Goal: Task Accomplishment & Management: Manage account settings

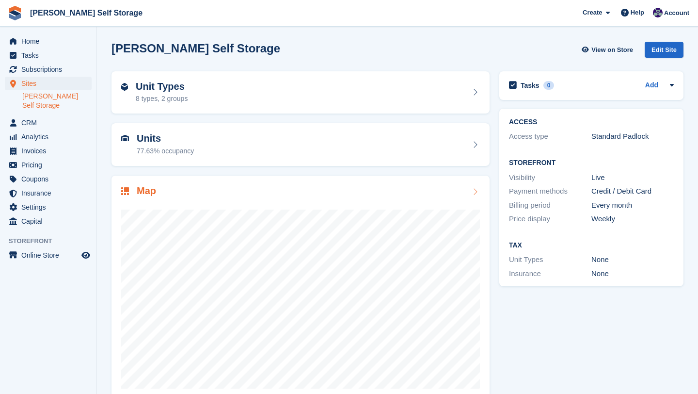
click at [209, 206] on div at bounding box center [300, 295] width 359 height 194
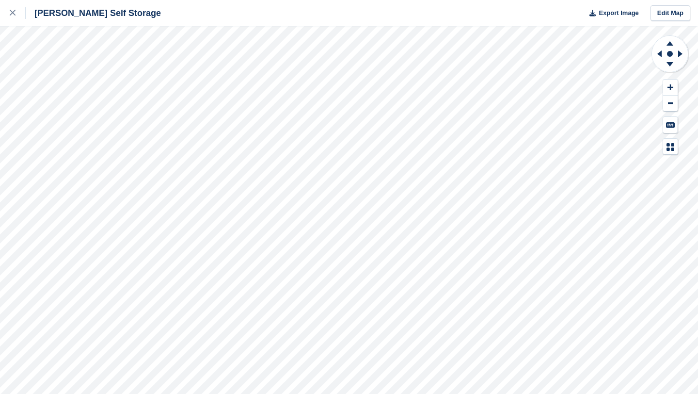
click at [81, 74] on div "[PERSON_NAME] Self Storage Export Image Edit Map" at bounding box center [349, 197] width 698 height 394
click at [63, 91] on div "[PERSON_NAME] Self Storage Export Image Edit Map" at bounding box center [349, 197] width 698 height 394
click at [37, 71] on div "[PERSON_NAME] Self Storage Export Image Edit Map" at bounding box center [349, 197] width 698 height 394
click at [73, 94] on div "[PERSON_NAME] Self Storage Export Image Edit Map" at bounding box center [349, 197] width 698 height 394
click at [59, 94] on div "[PERSON_NAME] Self Storage Export Image Edit Map" at bounding box center [349, 197] width 698 height 394
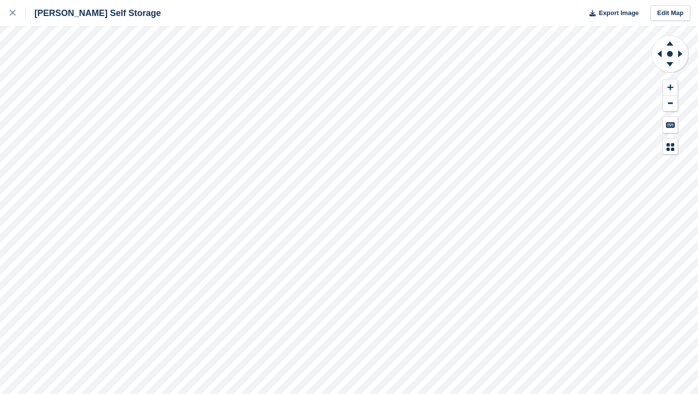
click at [55, 94] on div "[PERSON_NAME] Self Storage Export Image Edit Map" at bounding box center [349, 197] width 698 height 394
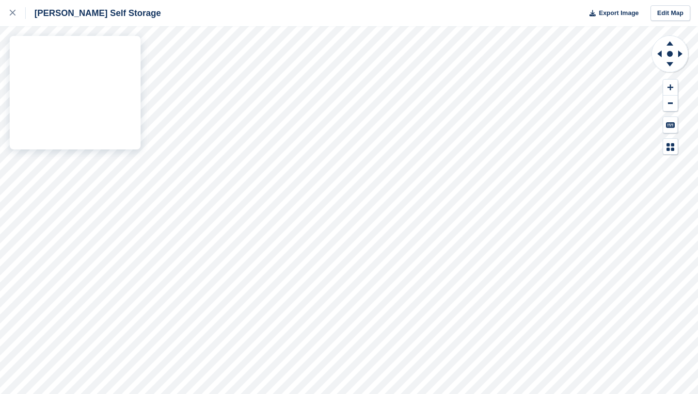
click at [59, 91] on div "[PERSON_NAME] Self Storage Export Image Edit Map" at bounding box center [349, 197] width 698 height 394
click at [55, 94] on div "[PERSON_NAME] Self Storage Export Image Edit Map" at bounding box center [349, 197] width 698 height 394
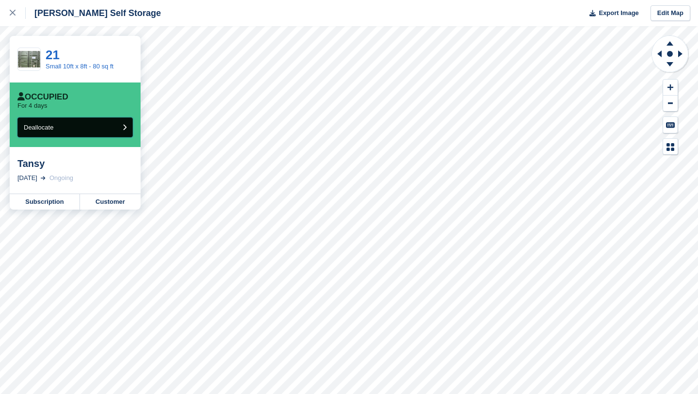
click at [93, 127] on button "Deallocate" at bounding box center [74, 127] width 115 height 20
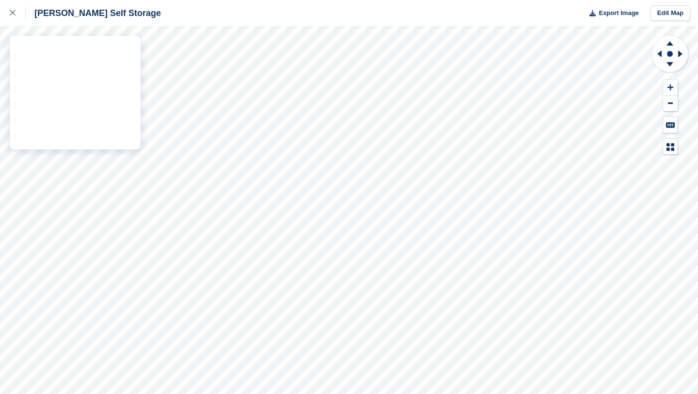
click at [28, 92] on div "Shaw Self Storage Export Image Edit Map" at bounding box center [349, 197] width 698 height 394
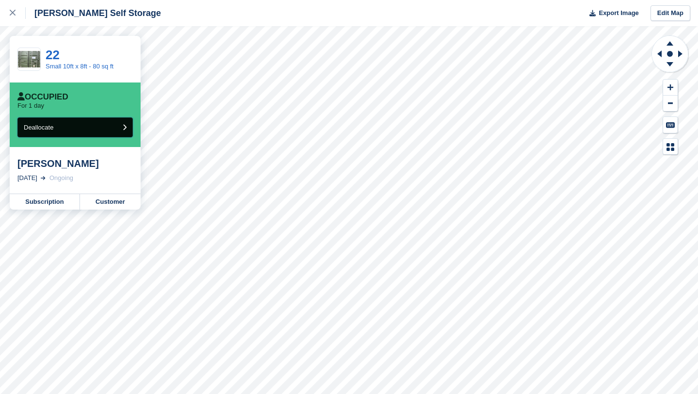
click at [52, 127] on span "Deallocate" at bounding box center [39, 127] width 30 height 7
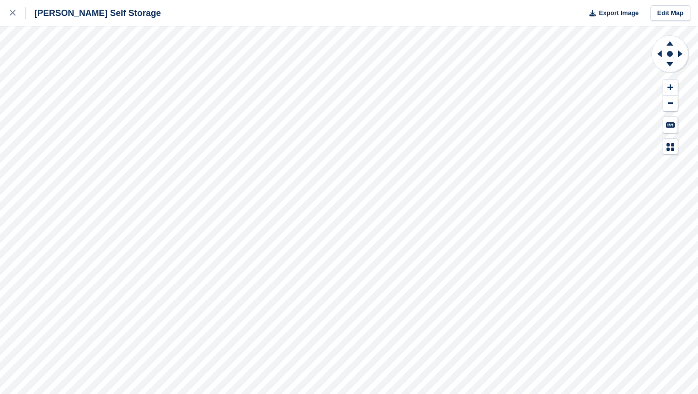
click at [51, 85] on div "Shaw Self Storage Export Image Edit Map" at bounding box center [349, 197] width 698 height 394
click at [31, 89] on div "Shaw Self Storage Export Image Edit Map" at bounding box center [349, 197] width 698 height 394
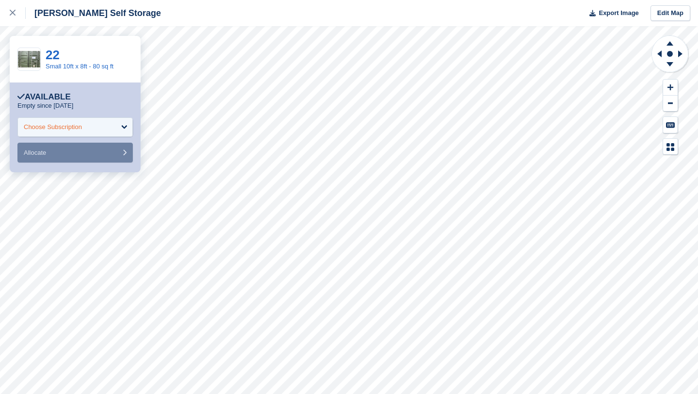
click at [74, 129] on div "Choose Subscription" at bounding box center [53, 127] width 58 height 10
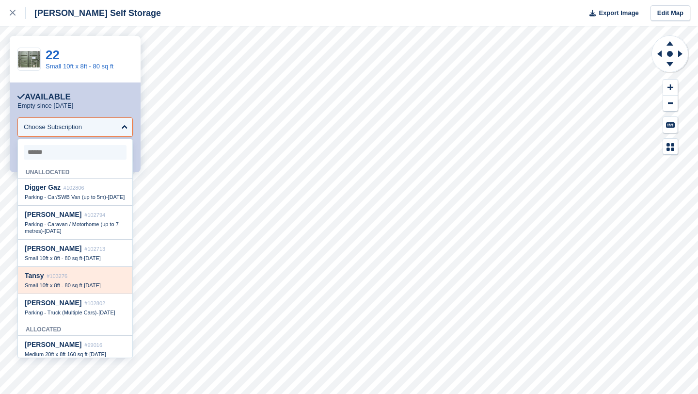
click at [57, 288] on span "Small 10ft x 8ft - 80 sq ft" at bounding box center [54, 285] width 58 height 6
select select "******"
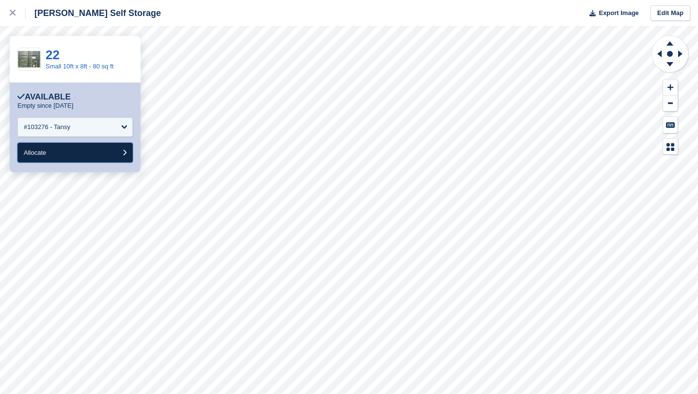
click at [68, 155] on button "Allocate" at bounding box center [74, 153] width 115 height 20
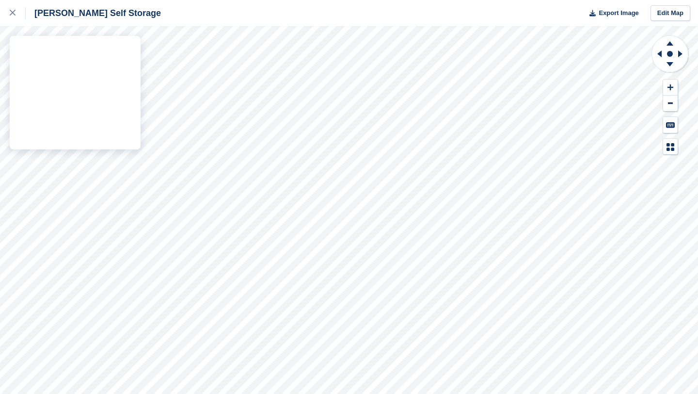
click at [91, 91] on div "Shaw Self Storage Export Image Edit Map" at bounding box center [349, 197] width 698 height 394
click at [30, 66] on div "Shaw Self Storage Export Image Edit Map" at bounding box center [349, 197] width 698 height 394
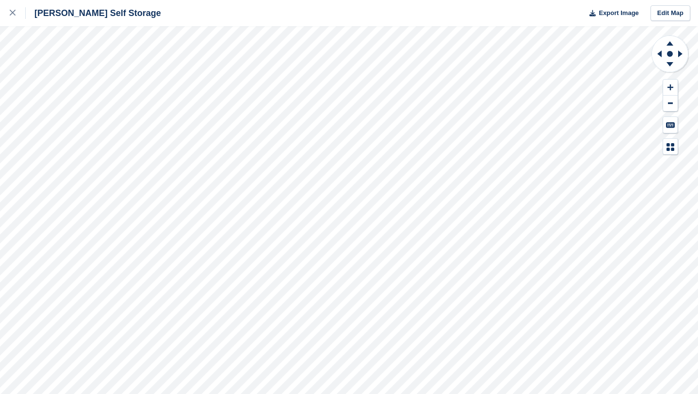
click at [107, 72] on div "Shaw Self Storage Export Image Edit Map" at bounding box center [349, 197] width 698 height 394
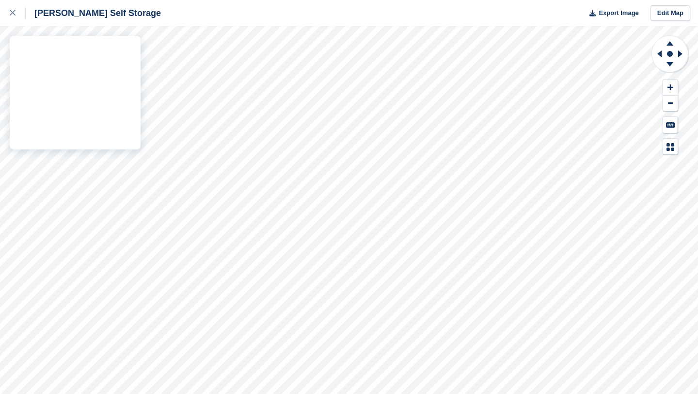
click at [85, 70] on div "Shaw Self Storage Export Image Edit Map" at bounding box center [349, 197] width 698 height 394
click at [57, 72] on div "Shaw Self Storage Export Image Edit Map" at bounding box center [349, 197] width 698 height 394
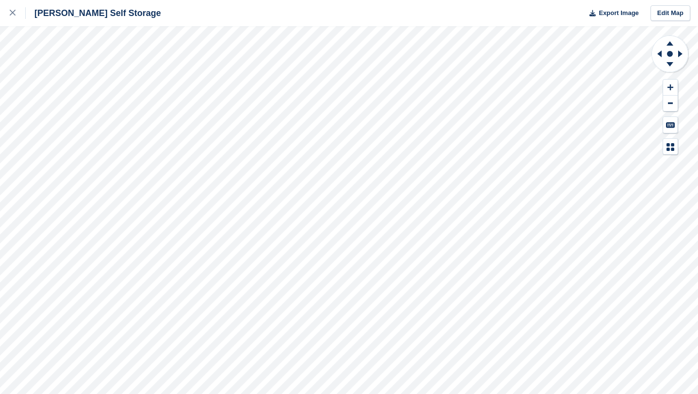
click at [22, 49] on div "Shaw Self Storage Export Image Edit Map" at bounding box center [349, 197] width 698 height 394
click at [114, 79] on div "Shaw Self Storage Export Image Edit Map" at bounding box center [349, 197] width 698 height 394
click at [78, 85] on div "Shaw Self Storage Export Image Edit Map" at bounding box center [349, 197] width 698 height 394
click at [96, 94] on div "Shaw Self Storage Export Image Edit Map" at bounding box center [349, 197] width 698 height 394
click at [28, 81] on div "Shaw Self Storage Export Image Edit Map" at bounding box center [349, 197] width 698 height 394
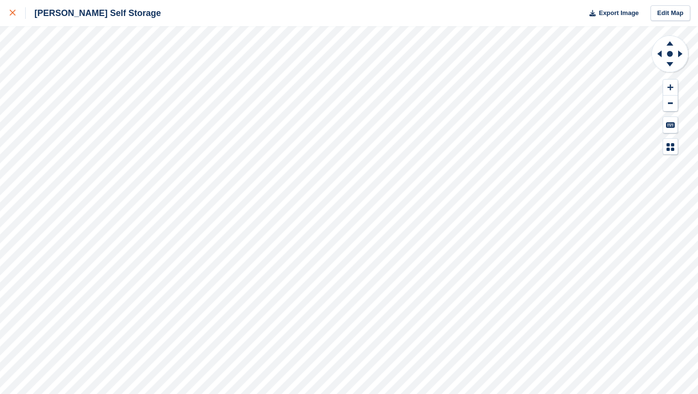
click at [9, 12] on link at bounding box center [13, 13] width 26 height 26
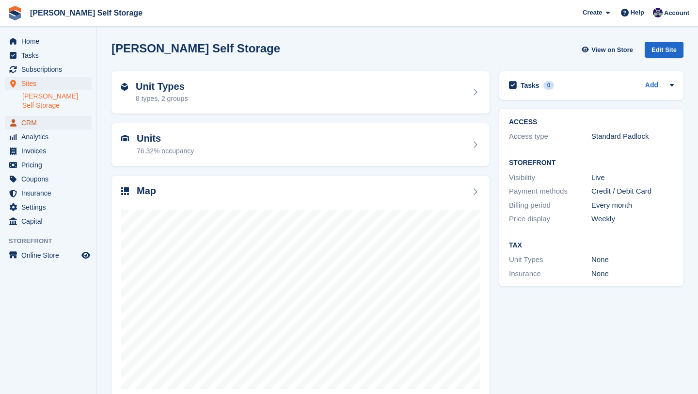
click at [35, 116] on span "CRM" at bounding box center [50, 123] width 58 height 14
click at [29, 116] on span "CRM" at bounding box center [50, 123] width 58 height 14
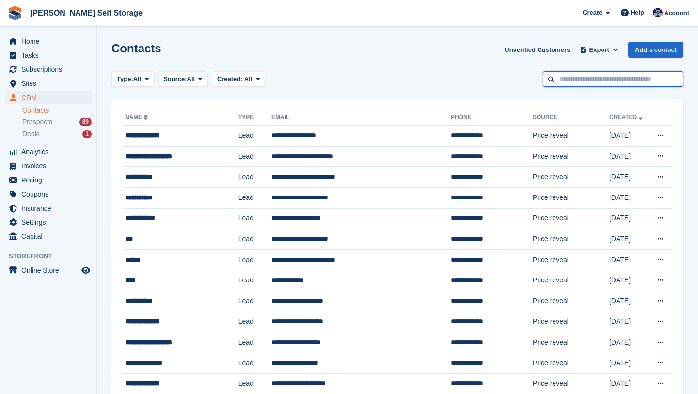
click at [581, 74] on input "text" at bounding box center [613, 79] width 141 height 16
type input "*****"
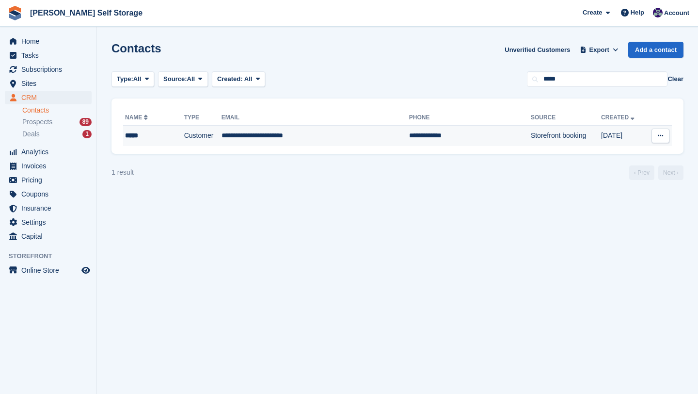
click at [409, 133] on td "**********" at bounding box center [470, 136] width 122 height 20
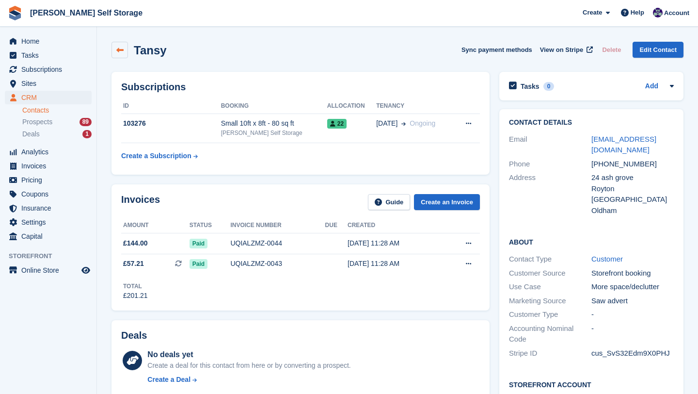
click at [122, 50] on icon at bounding box center [119, 50] width 7 height 7
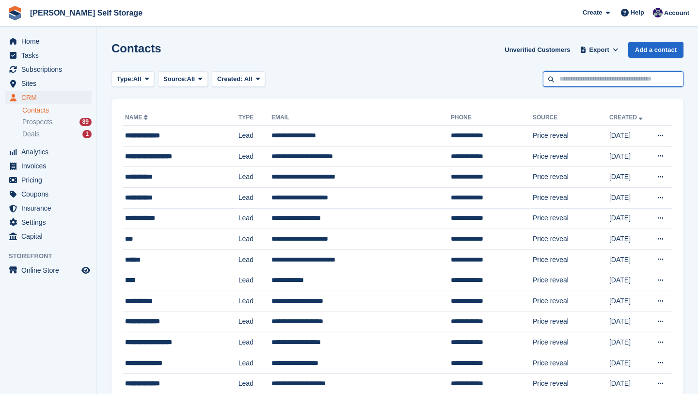
click at [581, 78] on input "text" at bounding box center [613, 79] width 141 height 16
type input "***"
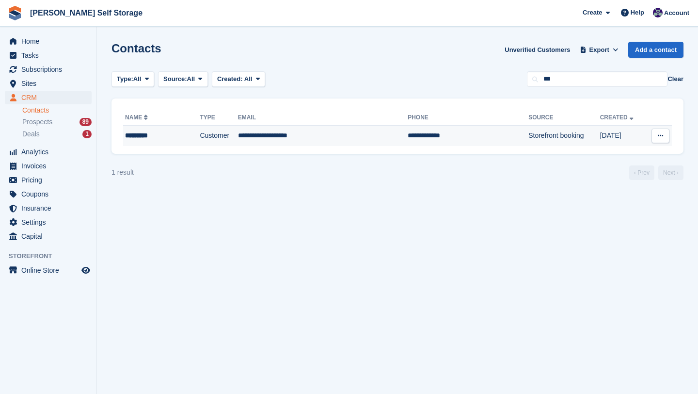
click at [200, 138] on td "Customer" at bounding box center [219, 136] width 38 height 20
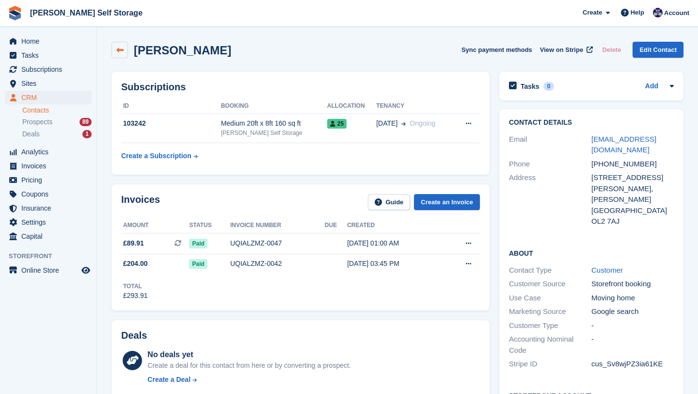
click at [121, 51] on icon at bounding box center [119, 50] width 7 height 7
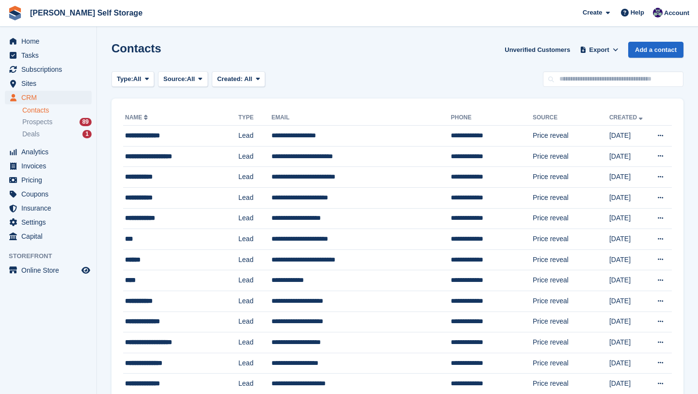
click at [573, 83] on input "text" at bounding box center [613, 79] width 141 height 16
type input "*****"
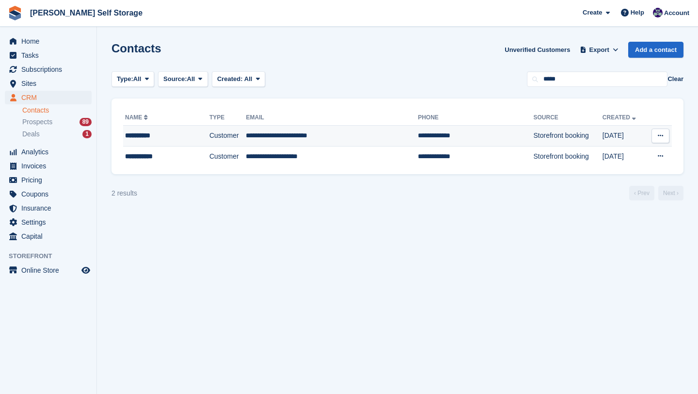
click at [355, 140] on td "**********" at bounding box center [332, 136] width 172 height 21
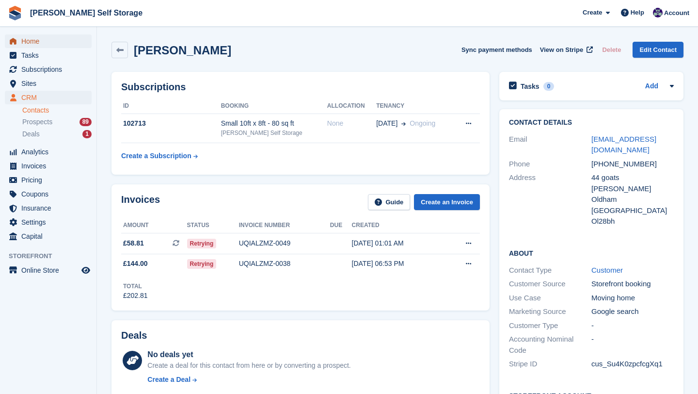
click at [32, 39] on span "Home" at bounding box center [50, 41] width 58 height 14
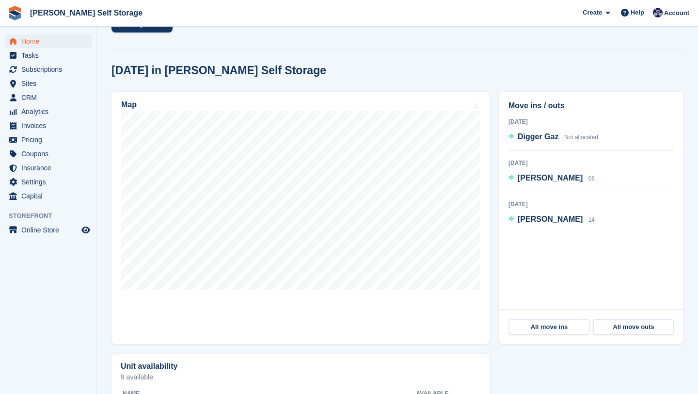
scroll to position [222, 0]
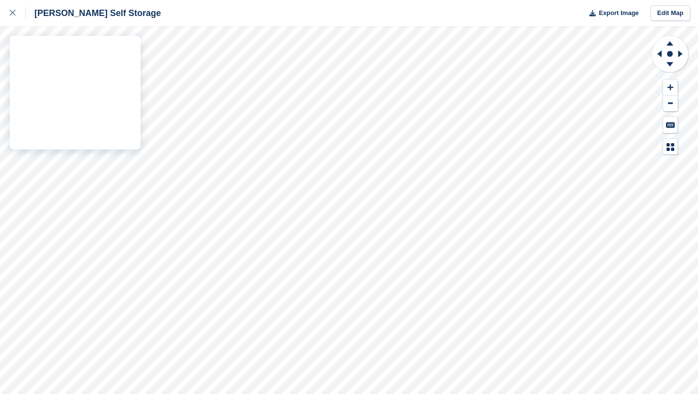
click at [113, 72] on div "Shaw Self Storage Export Image Edit Map" at bounding box center [349, 197] width 698 height 394
click at [107, 88] on div "Shaw Self Storage Export Image Edit Map" at bounding box center [349, 197] width 698 height 394
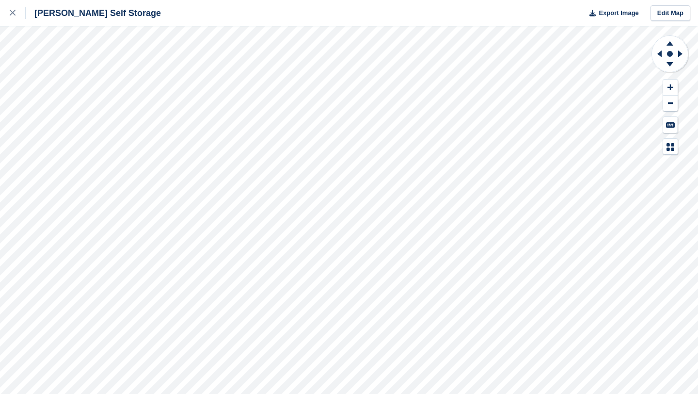
click at [54, 85] on div "Shaw Self Storage Export Image Edit Map" at bounding box center [349, 197] width 698 height 394
click at [86, 83] on div "Shaw Self Storage Export Image Edit Map" at bounding box center [349, 197] width 698 height 394
click at [31, 77] on div "Shaw Self Storage Export Image Edit Map" at bounding box center [349, 197] width 698 height 394
click at [107, 91] on div "Shaw Self Storage Export Image Edit Map" at bounding box center [349, 197] width 698 height 394
click at [79, 98] on div "Shaw Self Storage Export Image Edit Map" at bounding box center [349, 197] width 698 height 394
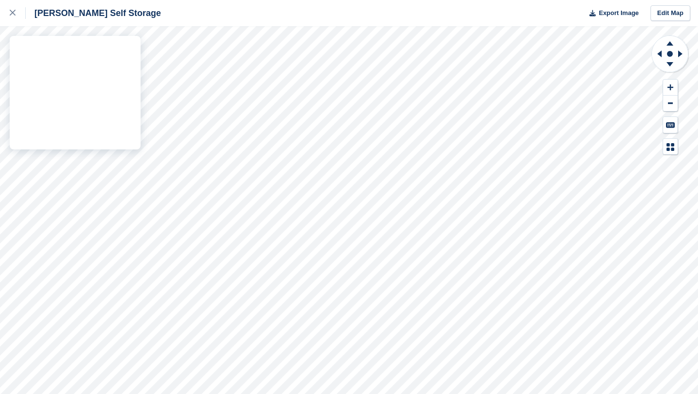
click at [47, 90] on div "Shaw Self Storage Export Image Edit Map" at bounding box center [349, 197] width 698 height 394
click at [32, 90] on div "Shaw Self Storage Export Image Edit Map" at bounding box center [349, 197] width 698 height 394
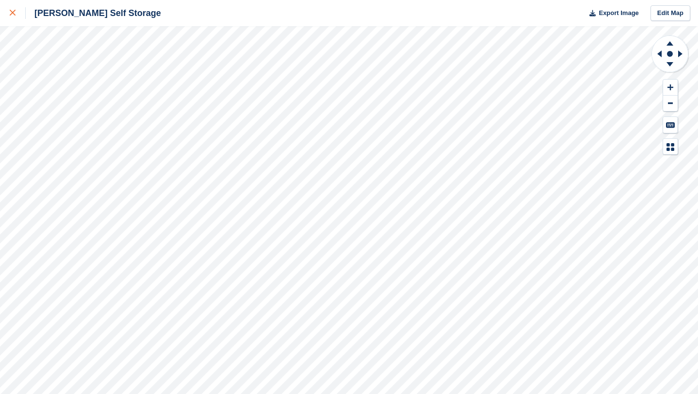
click at [4, 19] on link at bounding box center [13, 13] width 26 height 26
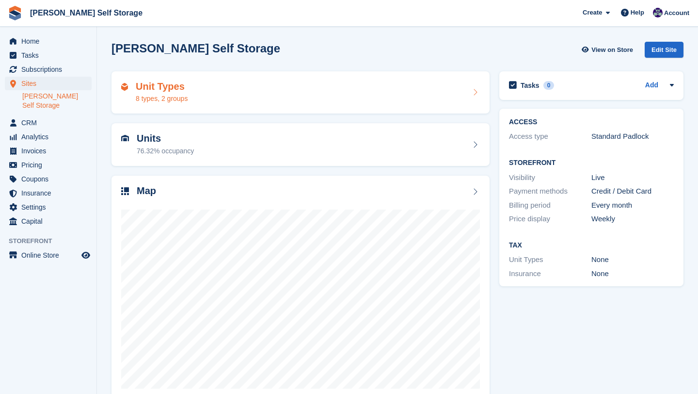
click at [178, 91] on h2 "Unit Types" at bounding box center [162, 86] width 52 height 11
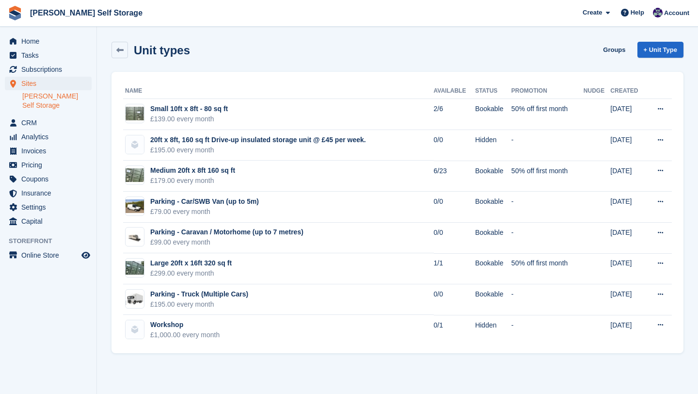
click at [237, 54] on div "Unit types Groups + Unit Type" at bounding box center [398, 50] width 572 height 16
click at [59, 96] on link "[PERSON_NAME] Self Storage" at bounding box center [56, 101] width 69 height 18
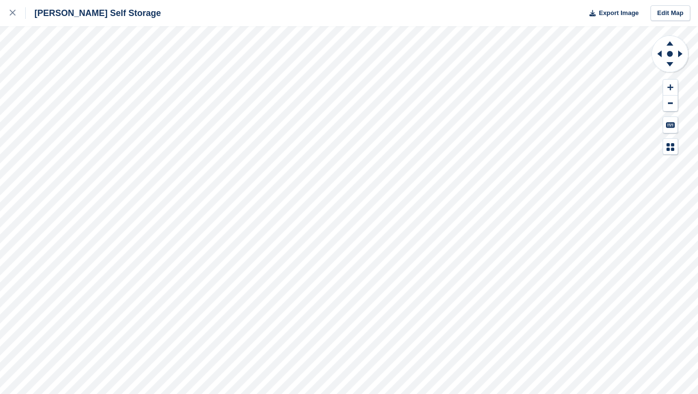
click at [110, 93] on div "[PERSON_NAME] Self Storage Export Image Edit Map" at bounding box center [349, 197] width 698 height 394
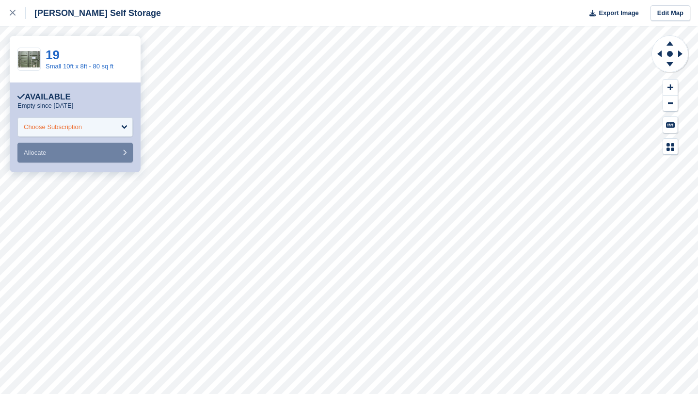
click at [105, 119] on div "Choose Subscription" at bounding box center [74, 126] width 115 height 19
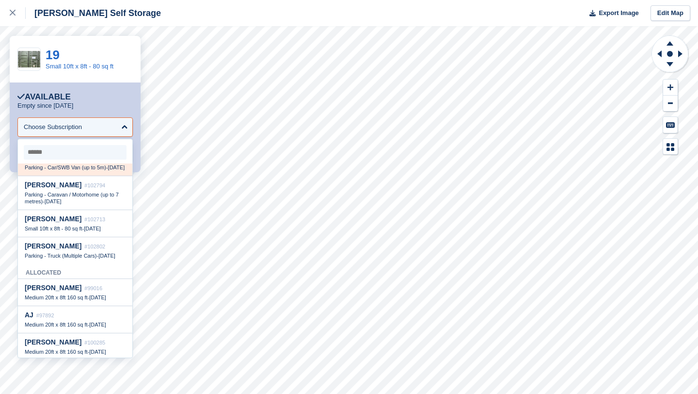
scroll to position [33, 0]
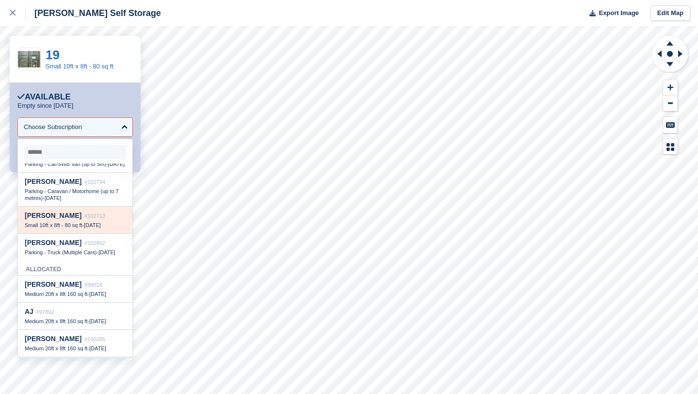
click at [92, 215] on div "Sarah salt #102713 Small 10ft x 8ft - 80 sq ft - 27 Aug" at bounding box center [75, 220] width 114 height 27
select select "******"
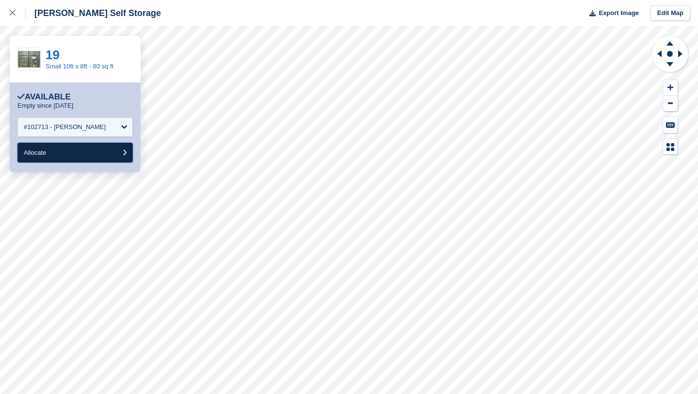
click at [84, 156] on button "Allocate" at bounding box center [74, 153] width 115 height 20
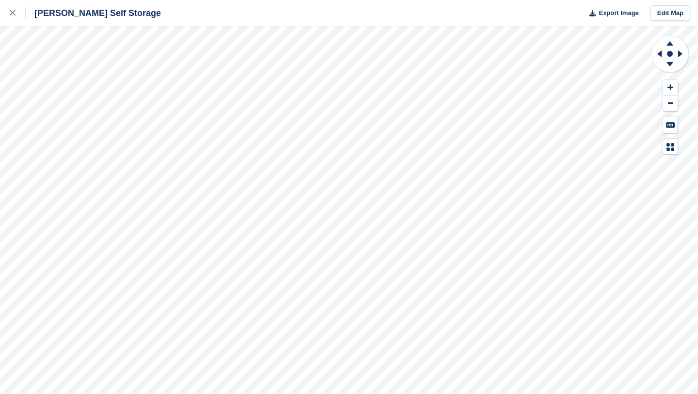
click at [64, 91] on div "Shaw Self Storage Export Image Edit Map" at bounding box center [349, 197] width 698 height 394
click at [64, 64] on div "Shaw Self Storage Export Image Edit Map" at bounding box center [349, 197] width 698 height 394
click at [32, 66] on div "Shaw Self Storage Export Image Edit Map" at bounding box center [349, 197] width 698 height 394
click at [15, 15] on icon at bounding box center [13, 13] width 6 height 6
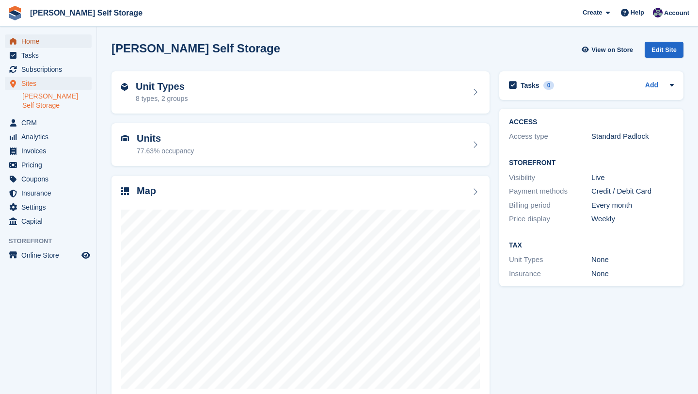
click at [34, 45] on span "Home" at bounding box center [50, 41] width 58 height 14
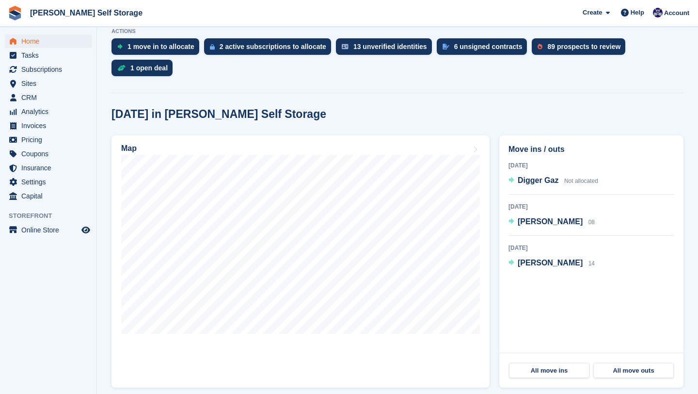
scroll to position [231, 0]
